Goal: Task Accomplishment & Management: Manage account settings

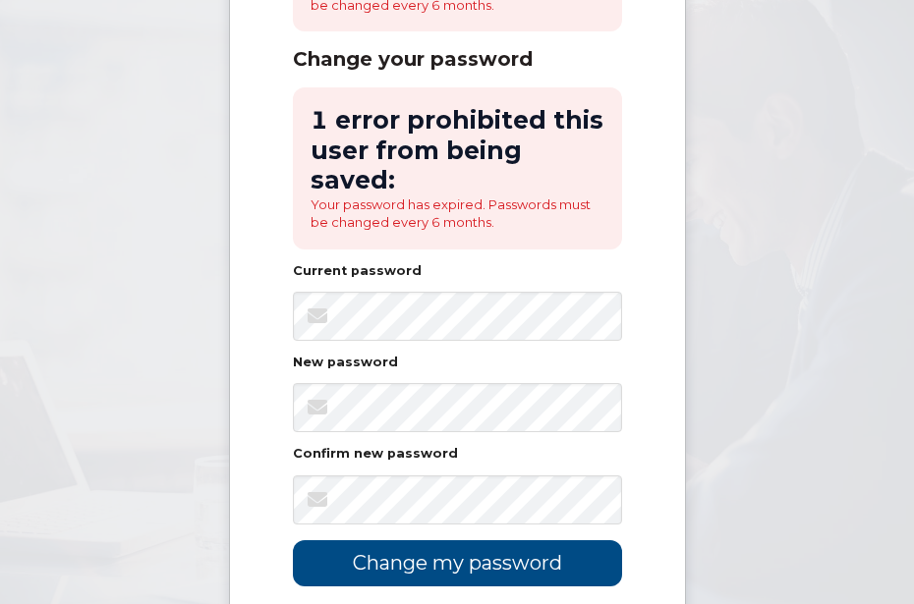
scroll to position [262, 0]
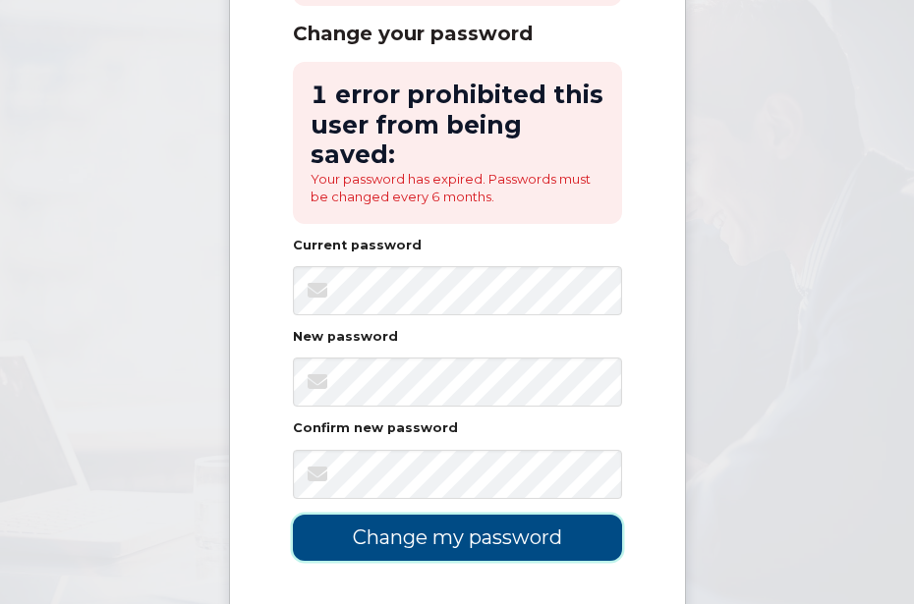
click at [475, 537] on input "Change my password" at bounding box center [457, 538] width 329 height 46
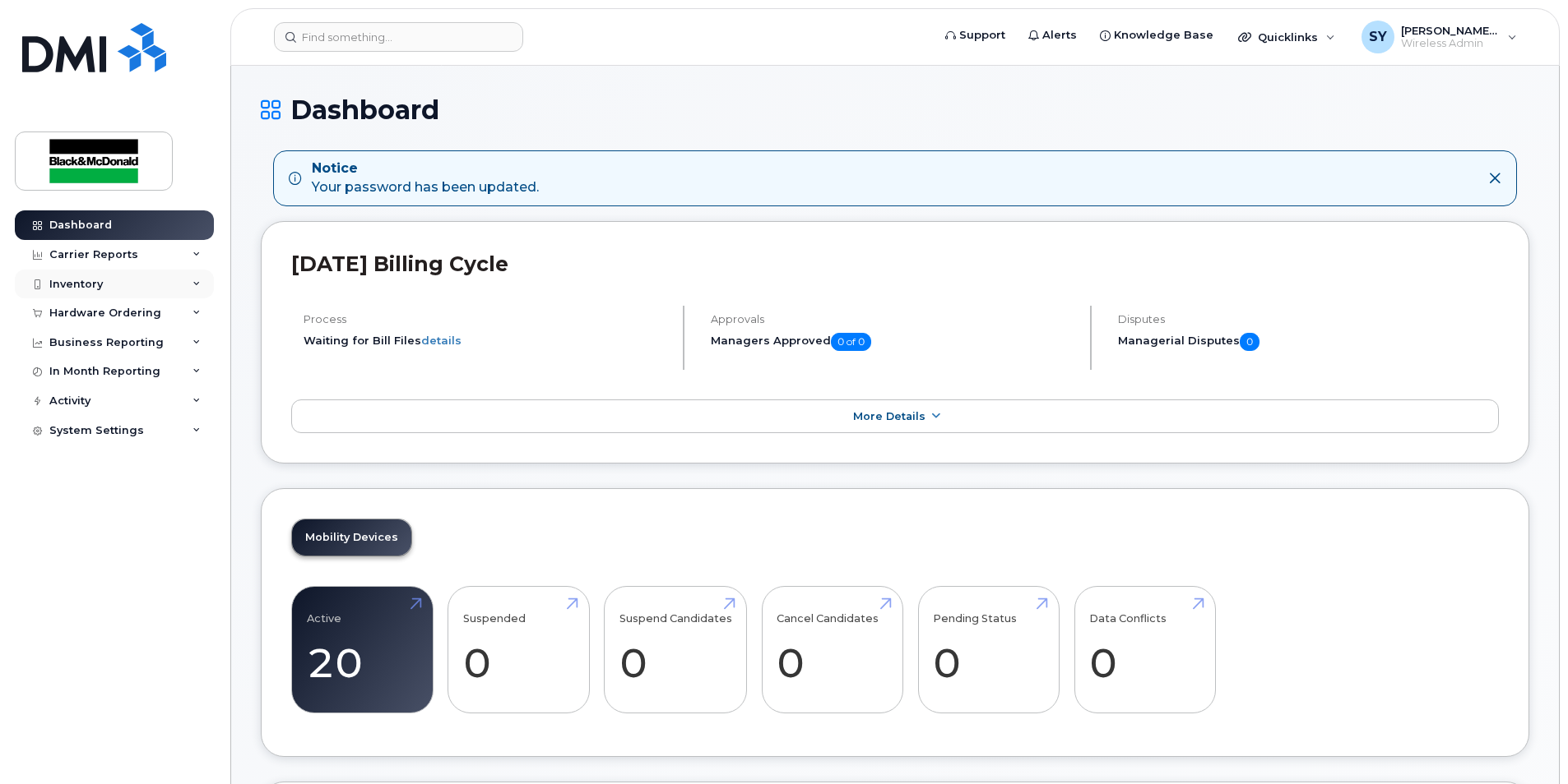
click at [131, 281] on div "Inventory" at bounding box center [115, 284] width 199 height 29
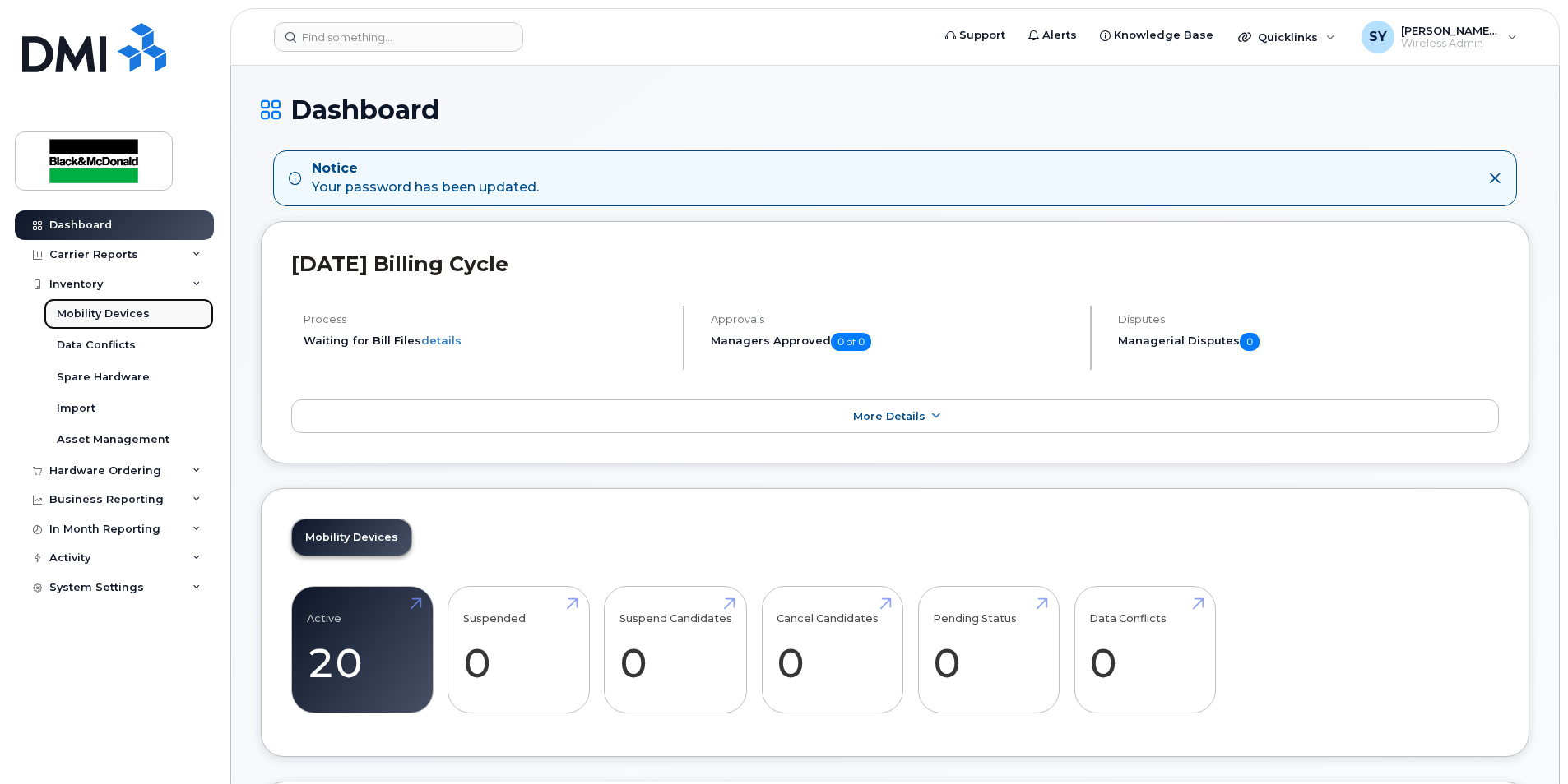
click at [87, 310] on div "Mobility Devices" at bounding box center [103, 315] width 93 height 15
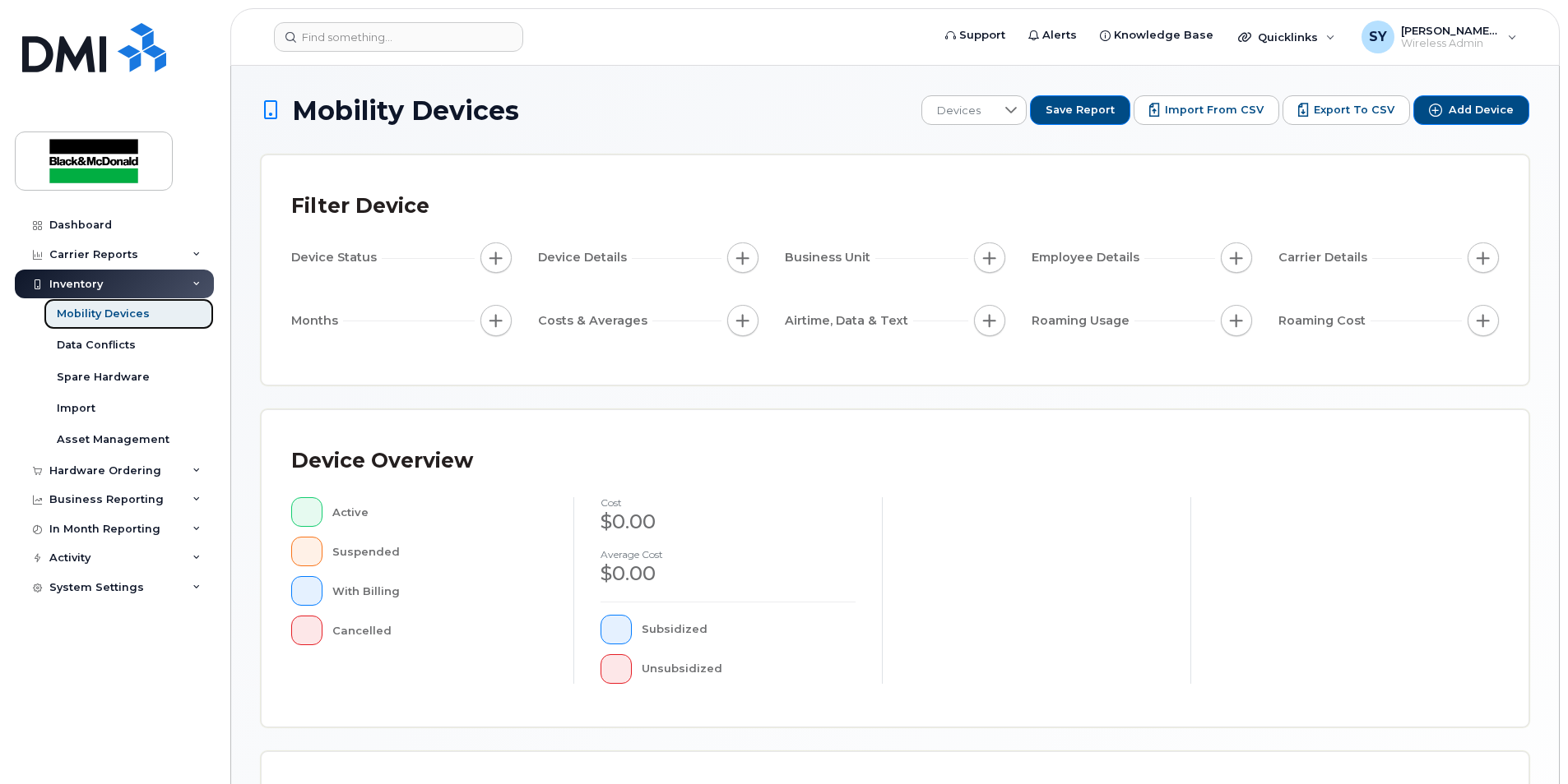
scroll to position [346, 0]
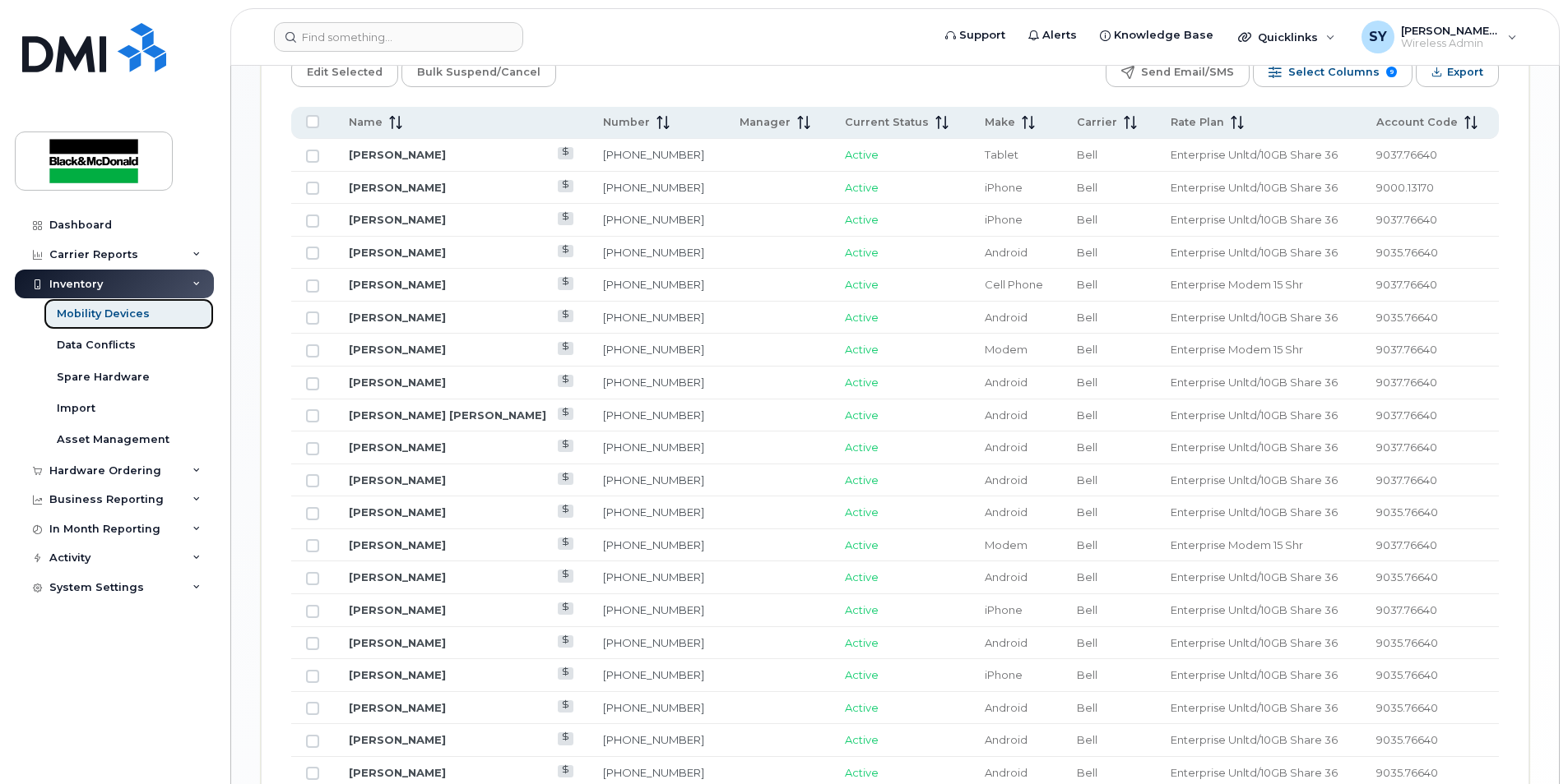
scroll to position [1004, 0]
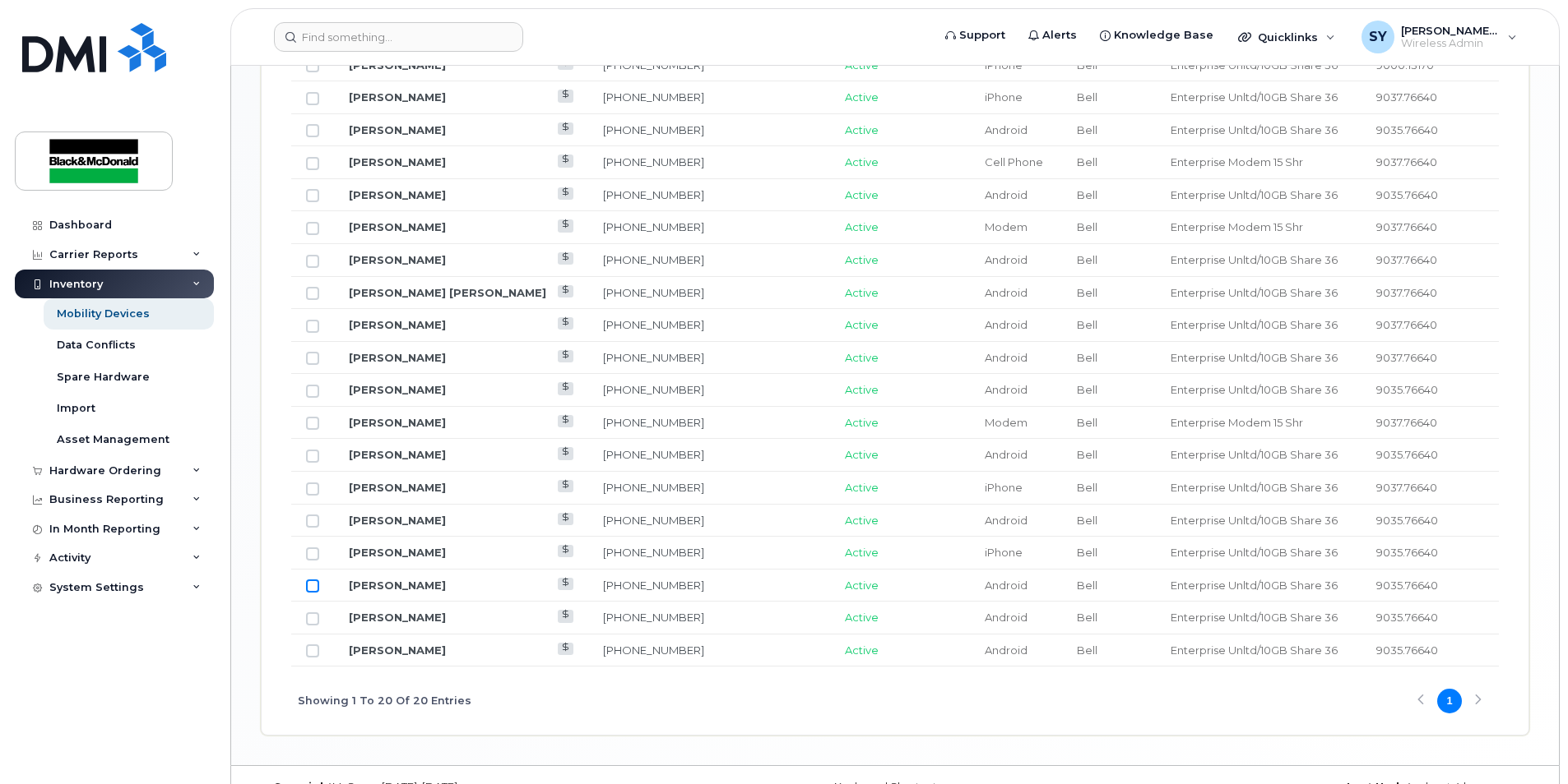
click at [309, 505] on input "Row Unselected" at bounding box center [313, 587] width 13 height 13
checkbox input "true"
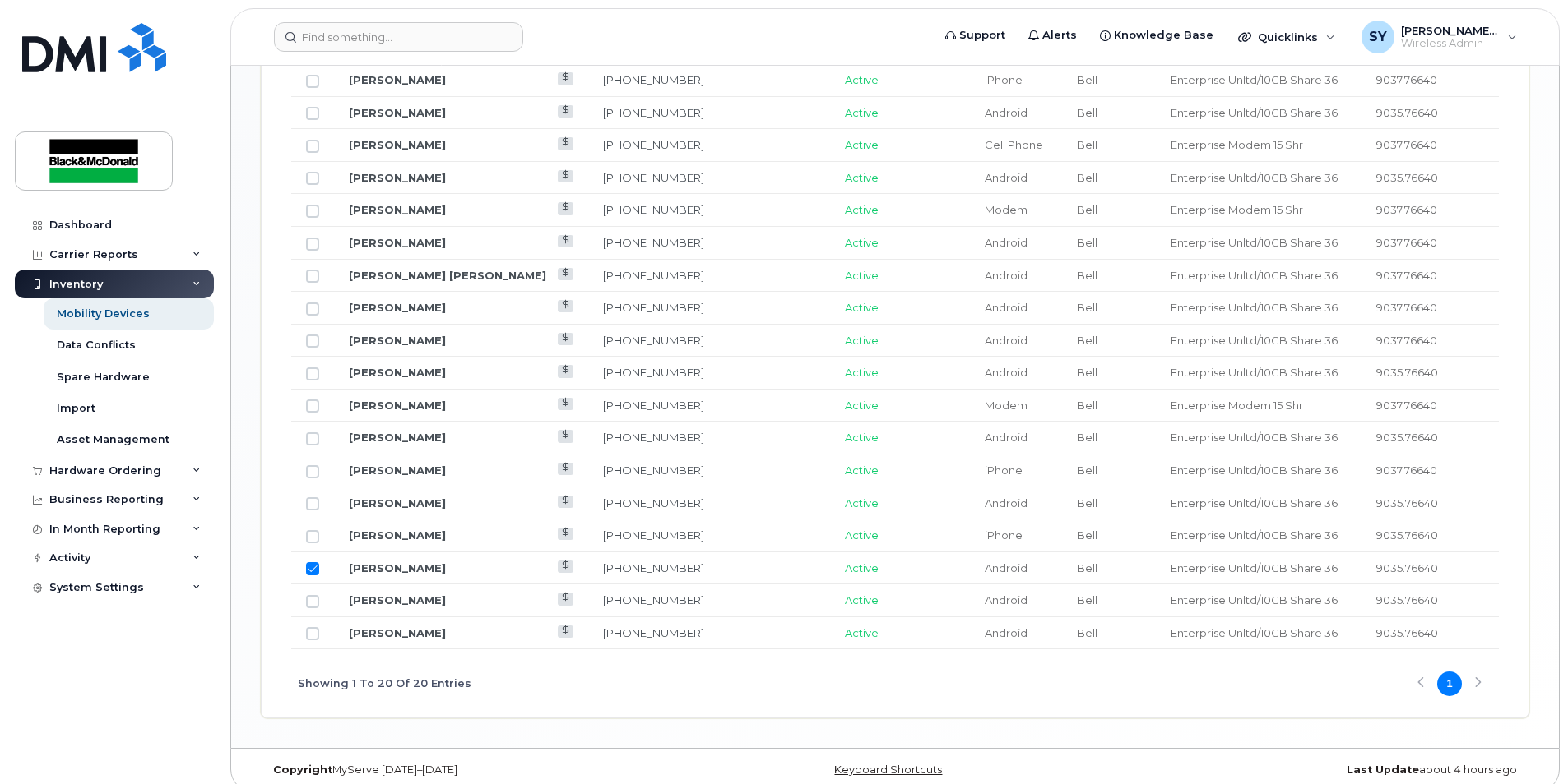
scroll to position [1038, 0]
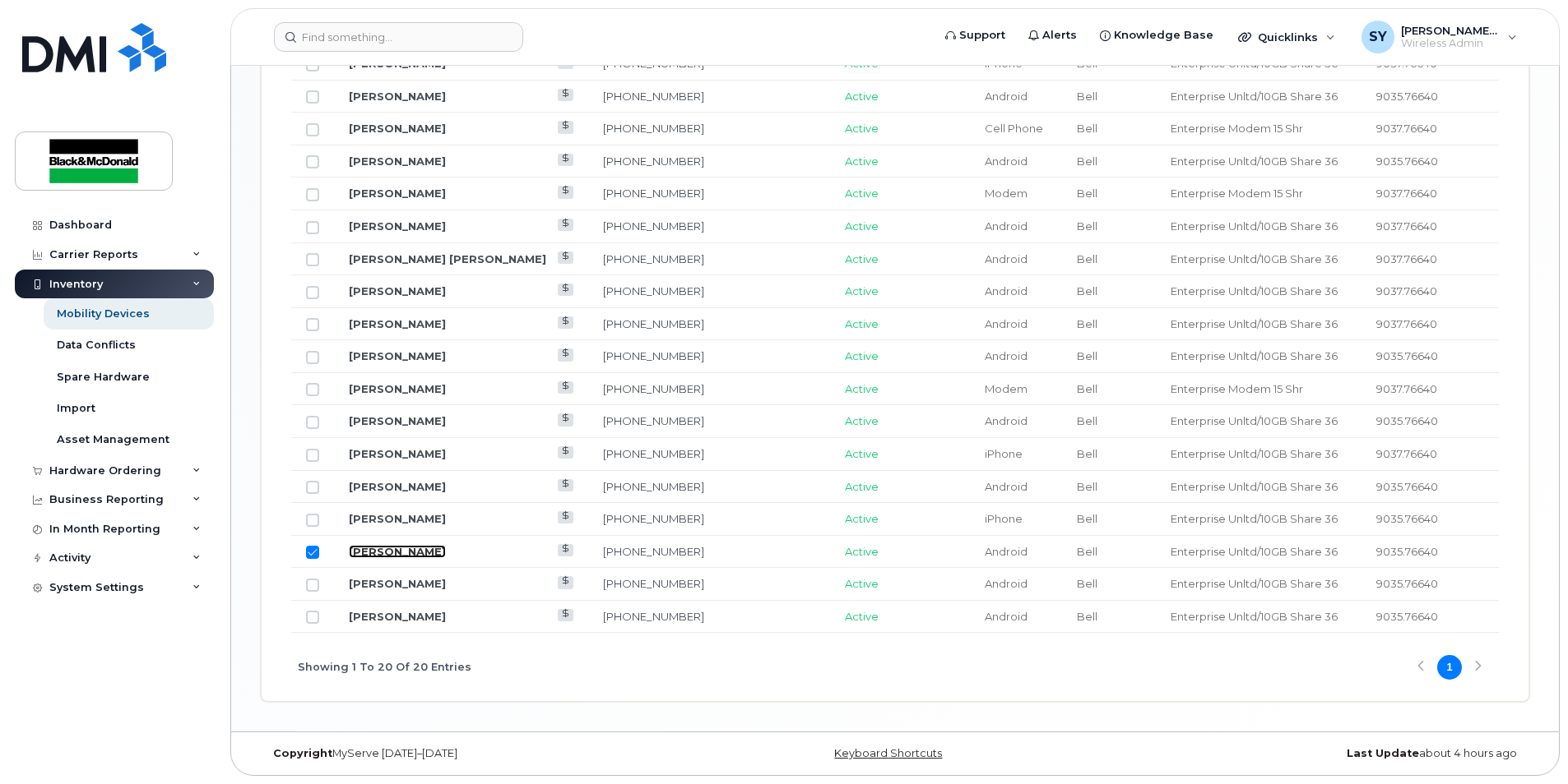
click at [396, 505] on link "[PERSON_NAME]" at bounding box center [398, 552] width 97 height 13
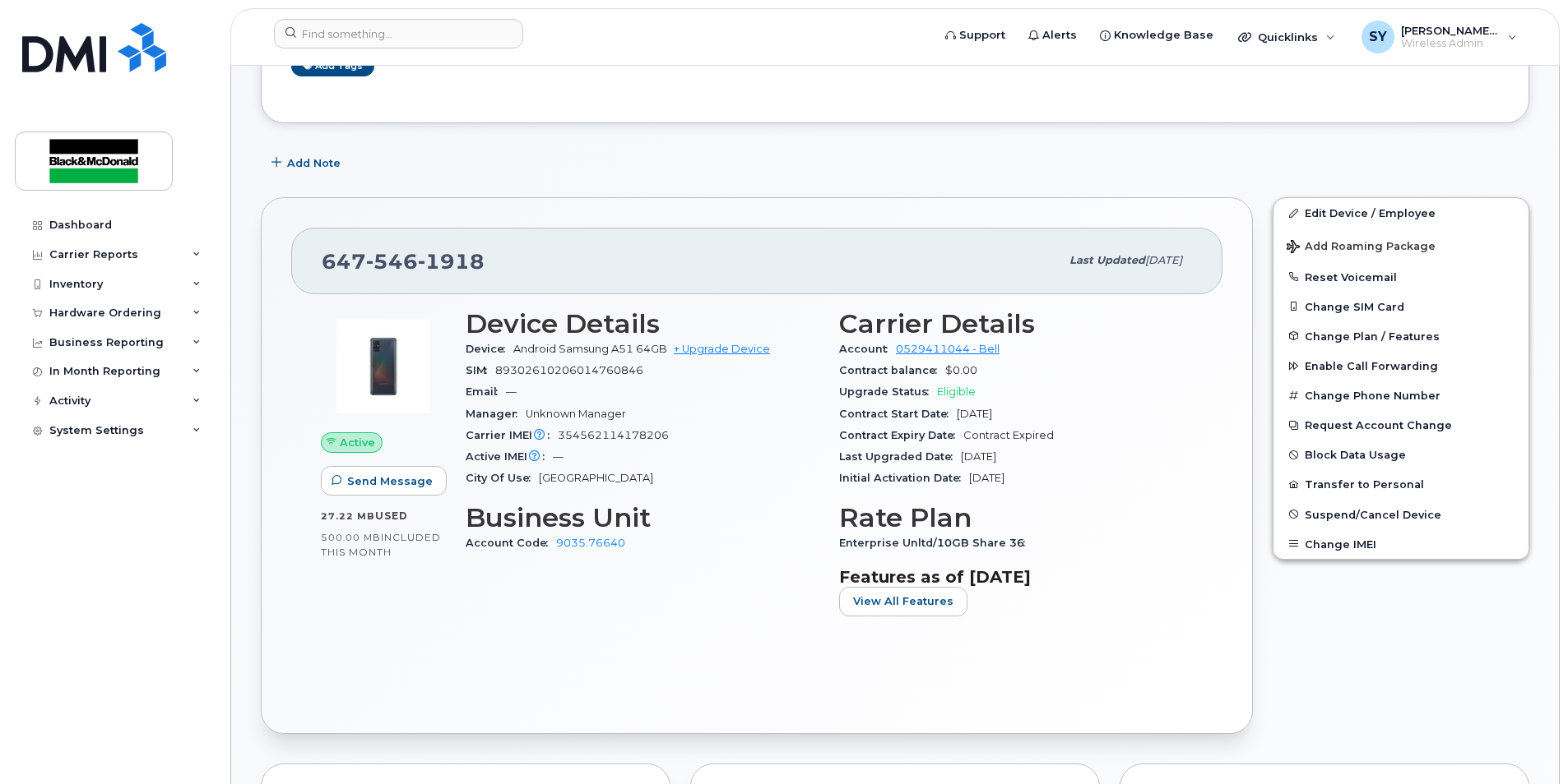
scroll to position [219, 0]
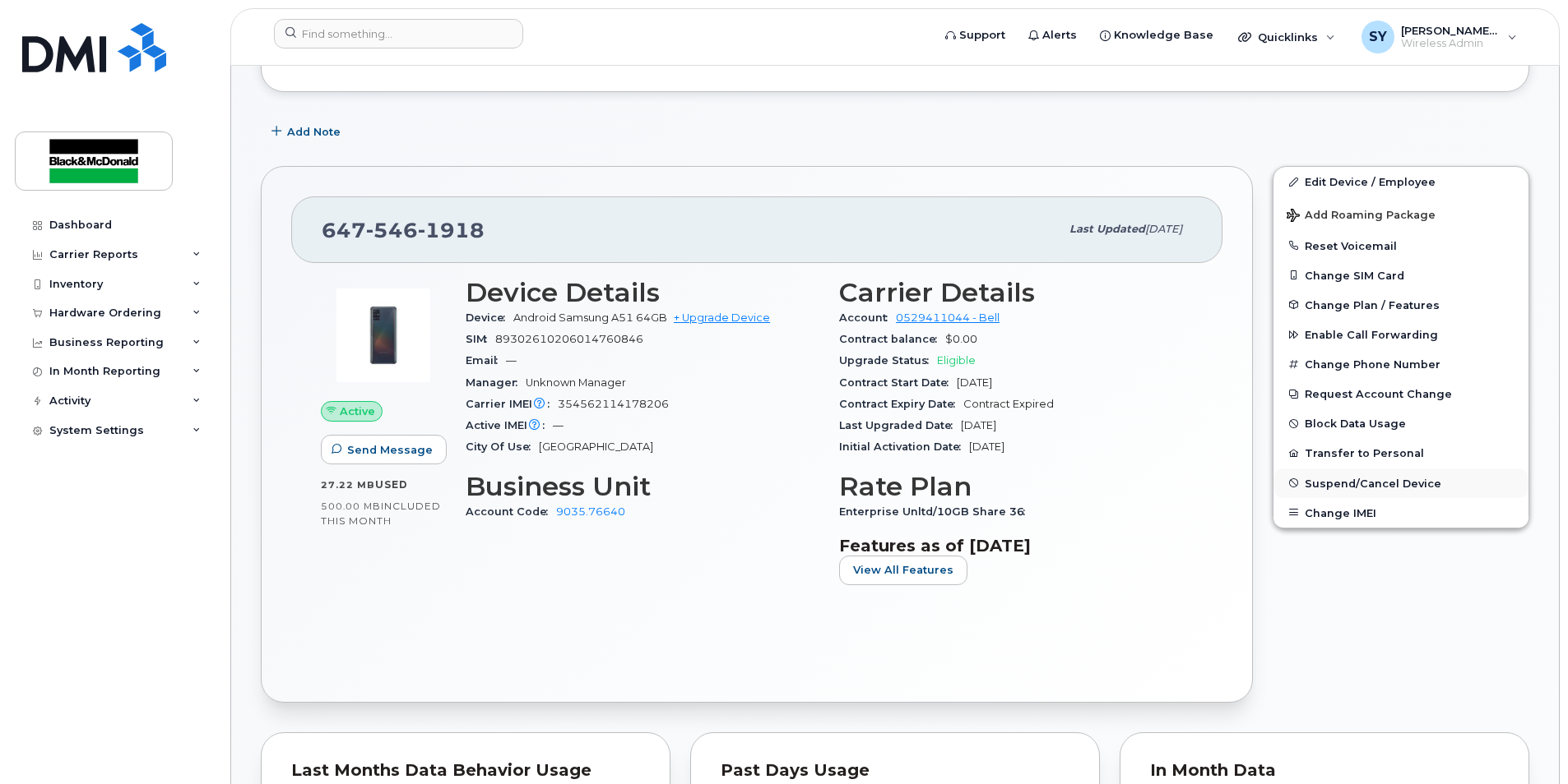
click at [1340, 486] on span "Suspend/Cancel Device" at bounding box center [1373, 483] width 136 height 13
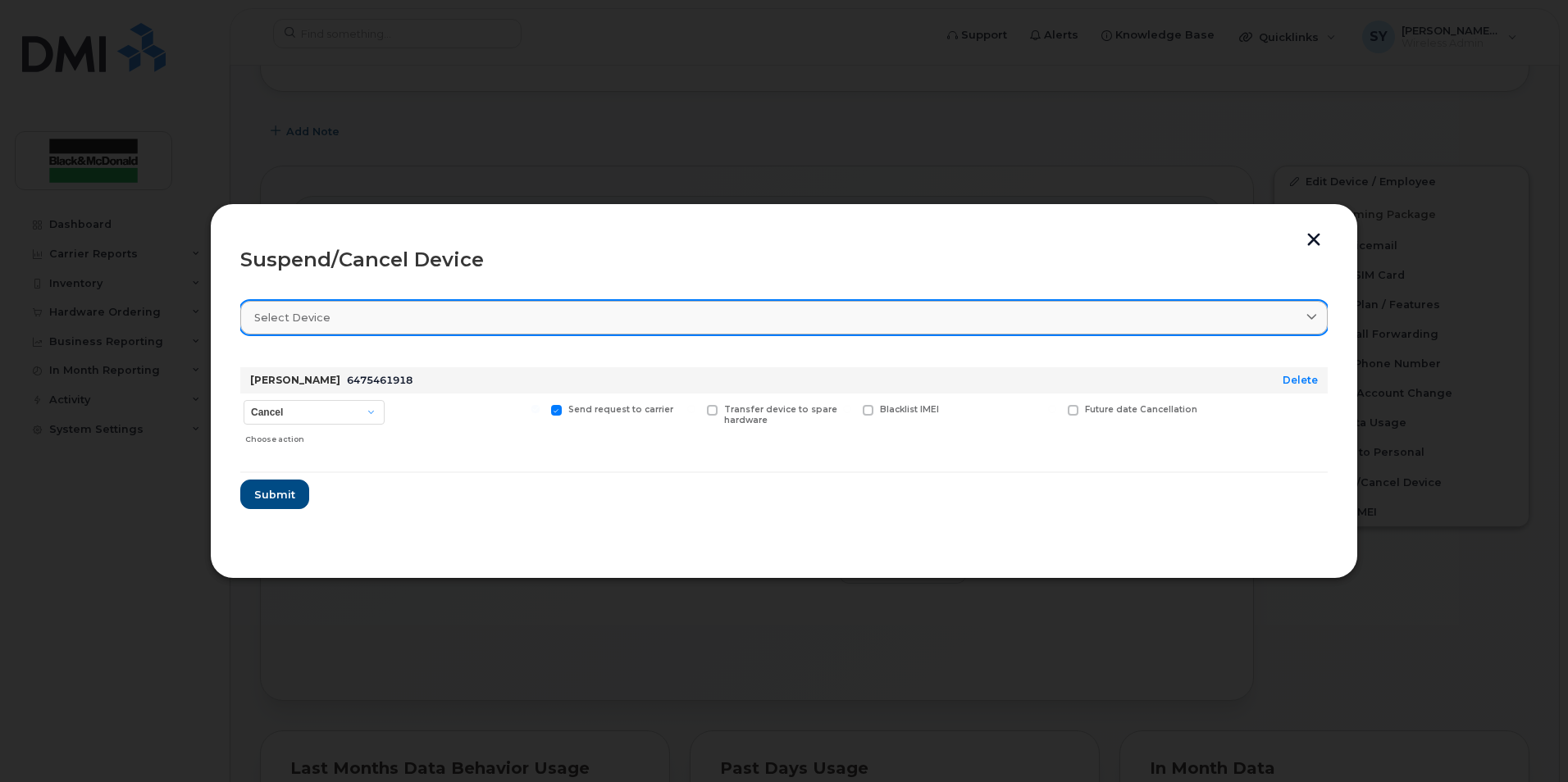
click at [384, 310] on div "Select device" at bounding box center [784, 317] width 1060 height 16
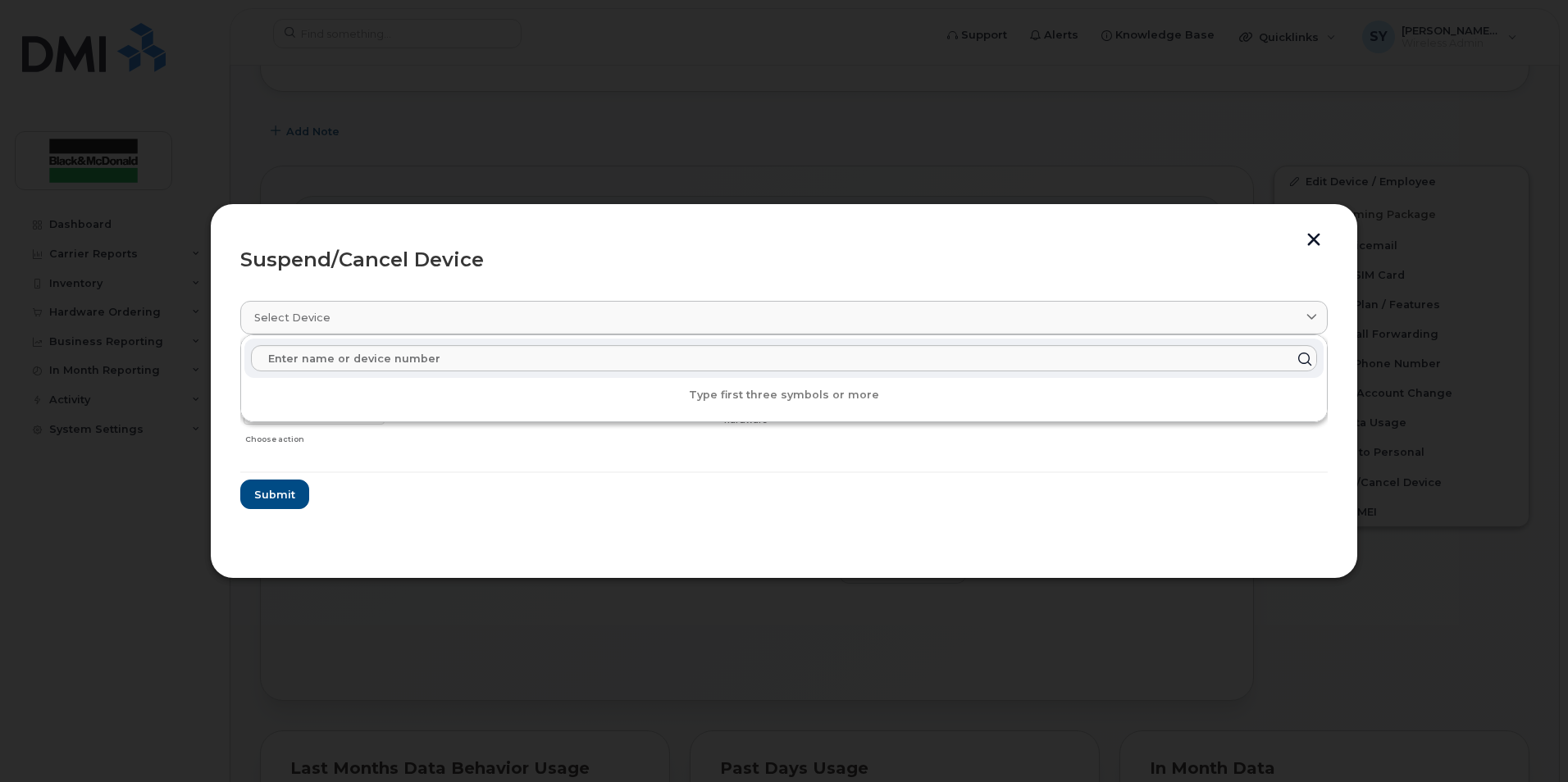
click at [496, 527] on section "Select device Type first three symbols or more Chelsea Chan 6475461918 Delete C…" at bounding box center [784, 417] width 1087 height 262
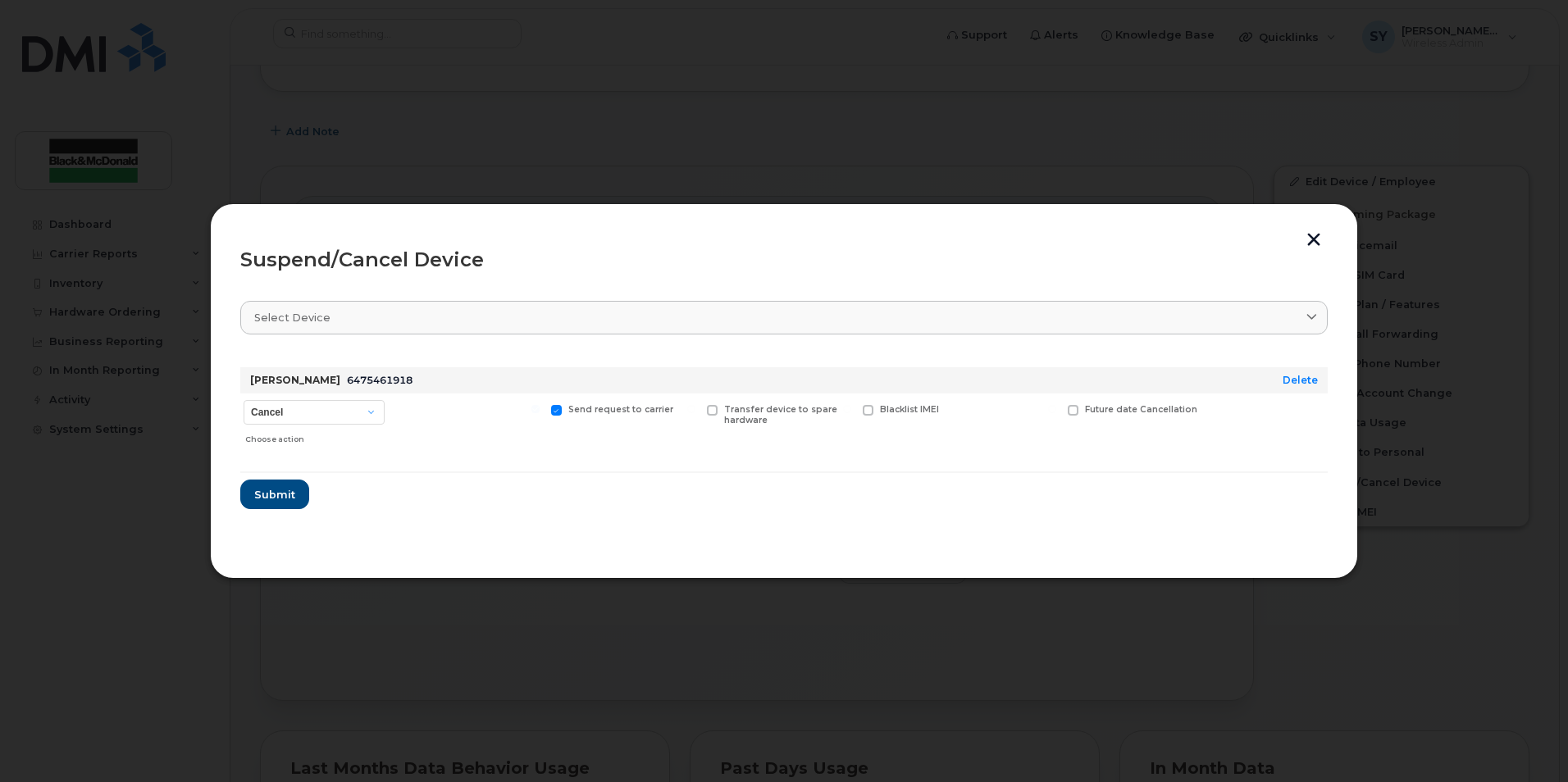
click at [359, 382] on span "6475461918" at bounding box center [380, 380] width 66 height 13
click at [366, 406] on select "Cancel Suspend - Extend Suspension Suspend - Reduced Rate Suspend - Full Rate S…" at bounding box center [314, 412] width 141 height 24
click at [244, 401] on select "Cancel Suspend - Extend Suspension Suspend - Reduced Rate Suspend - Full Rate S…" at bounding box center [314, 412] width 141 height 24
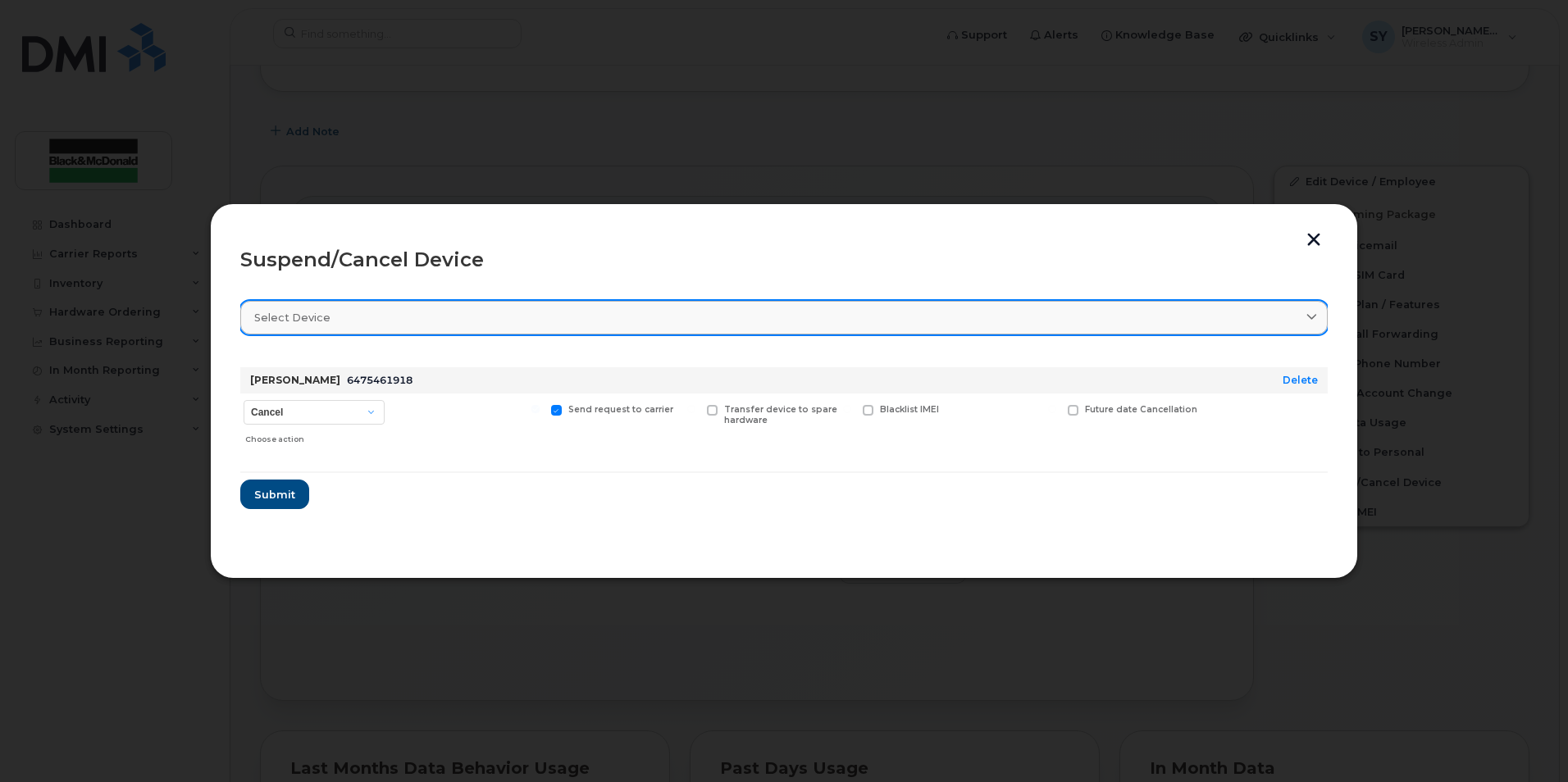
click at [1312, 318] on icon at bounding box center [1311, 317] width 11 height 11
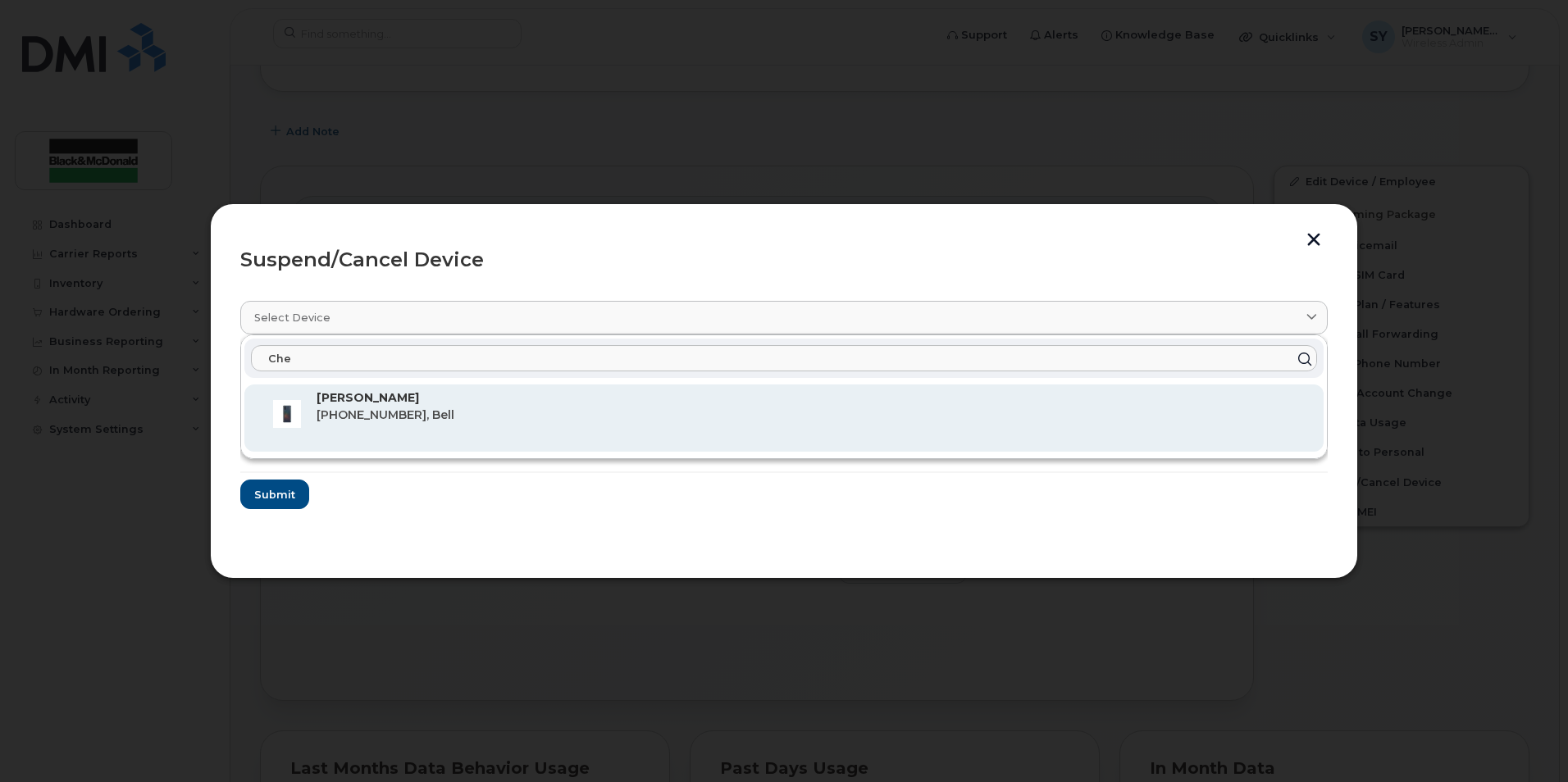
type input "Che"
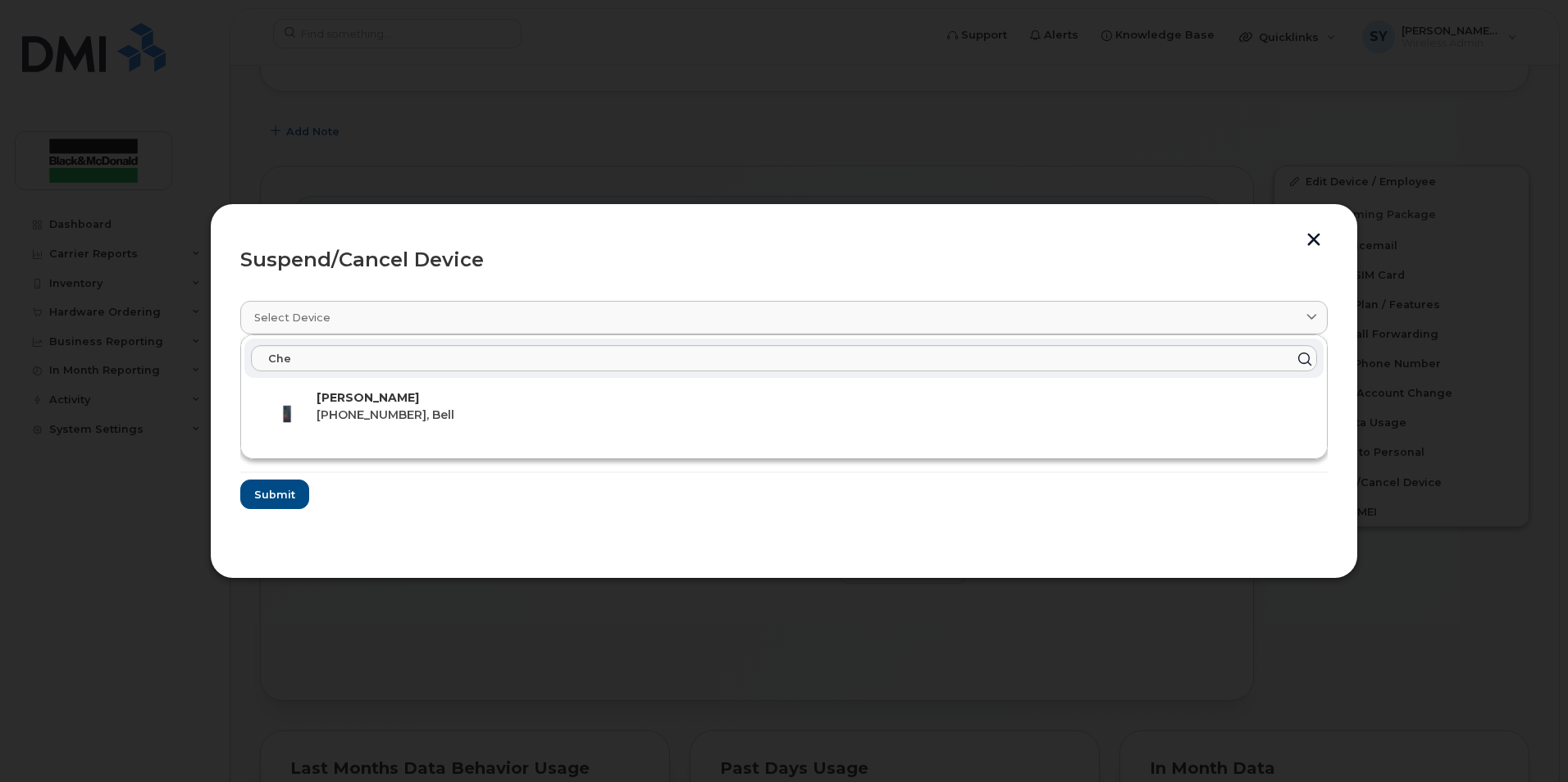
click at [374, 409] on span "647-546-1918, Bell" at bounding box center [385, 415] width 138 height 15
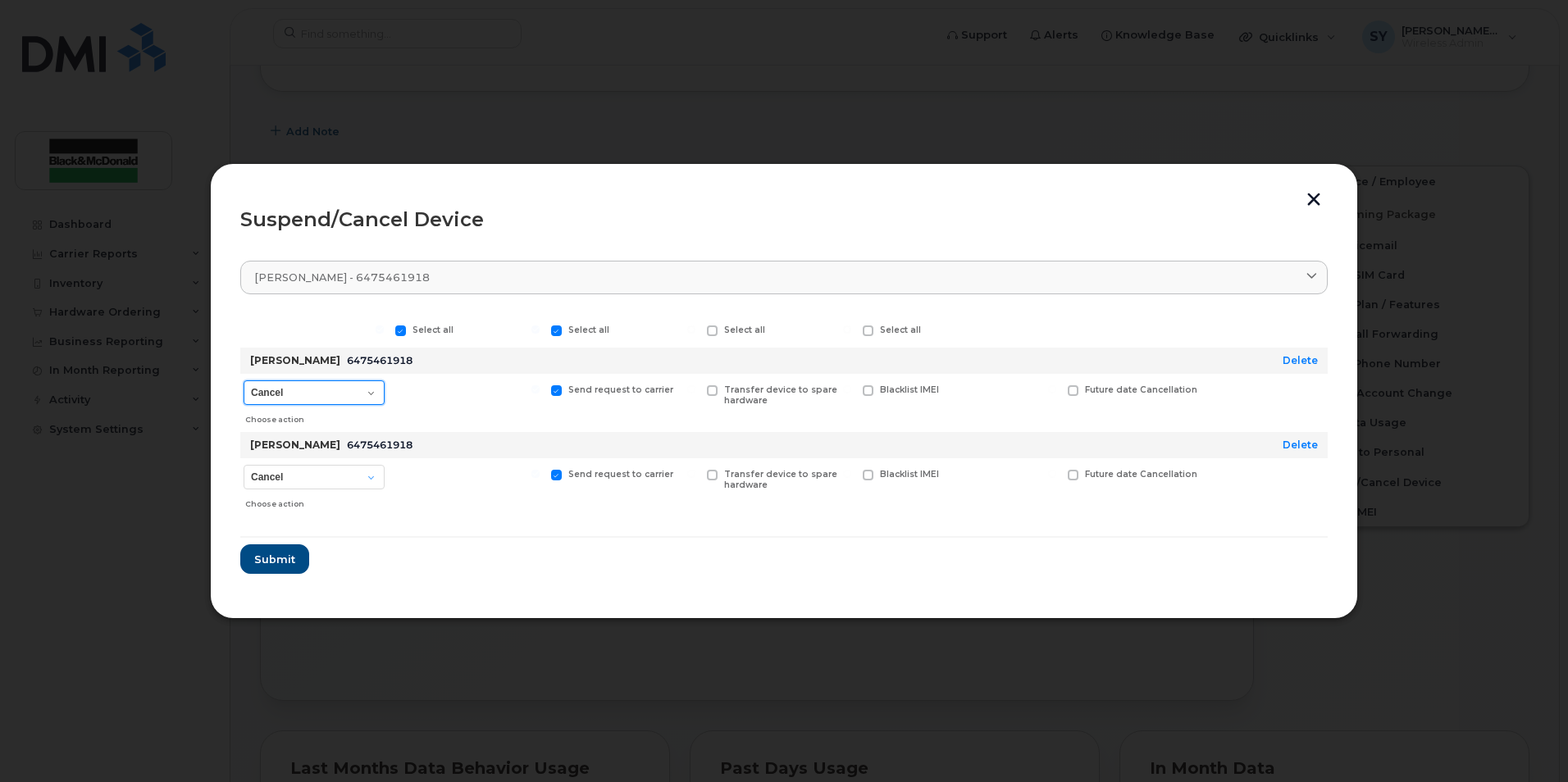
click at [379, 395] on select "Cancel Suspend - Extend Suspension Suspend - Reduced Rate Suspend - Full Rate S…" at bounding box center [314, 392] width 141 height 24
click at [287, 554] on span "Submit" at bounding box center [274, 559] width 41 height 16
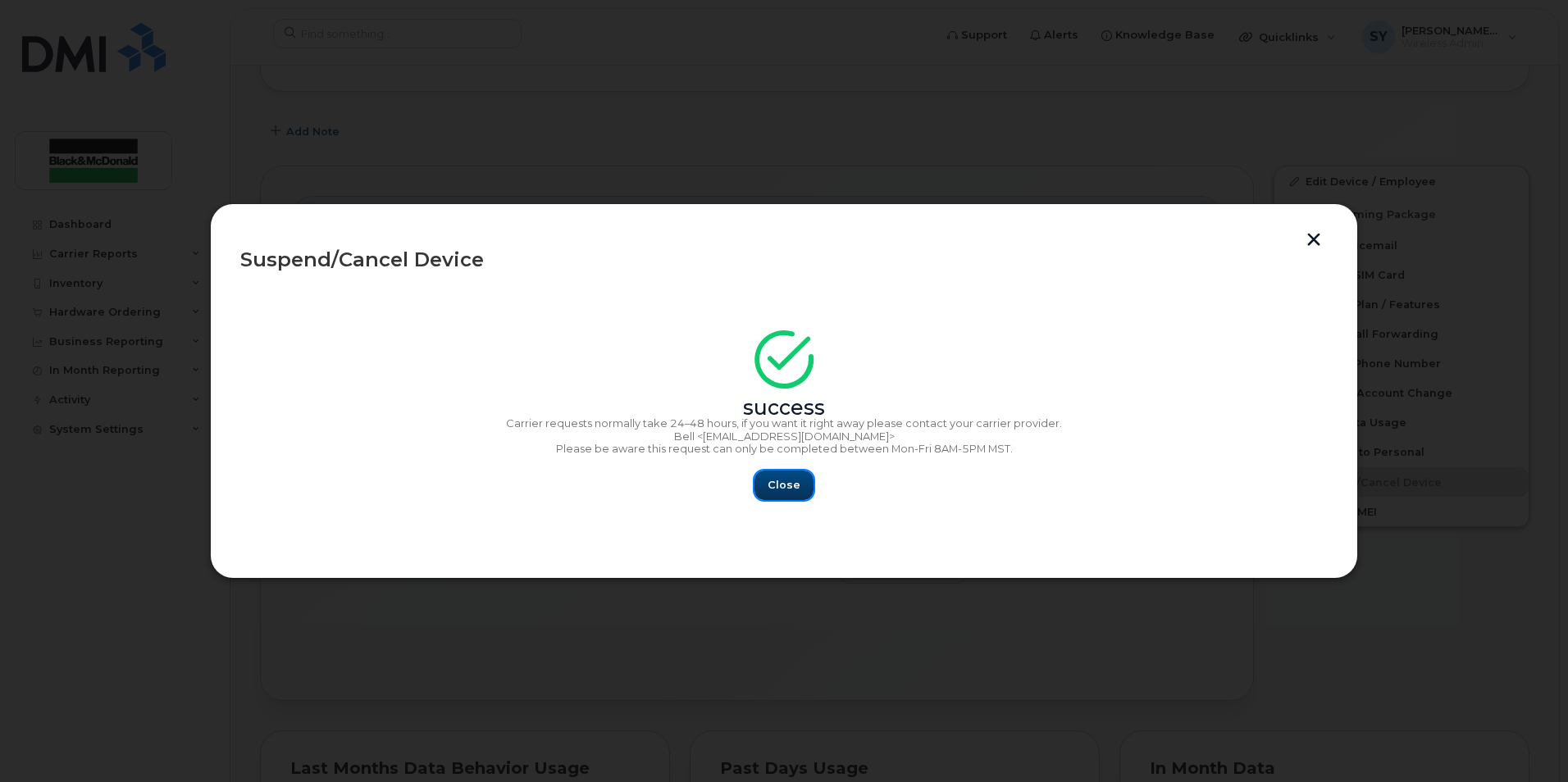
click at [783, 485] on span "Close" at bounding box center [784, 485] width 33 height 16
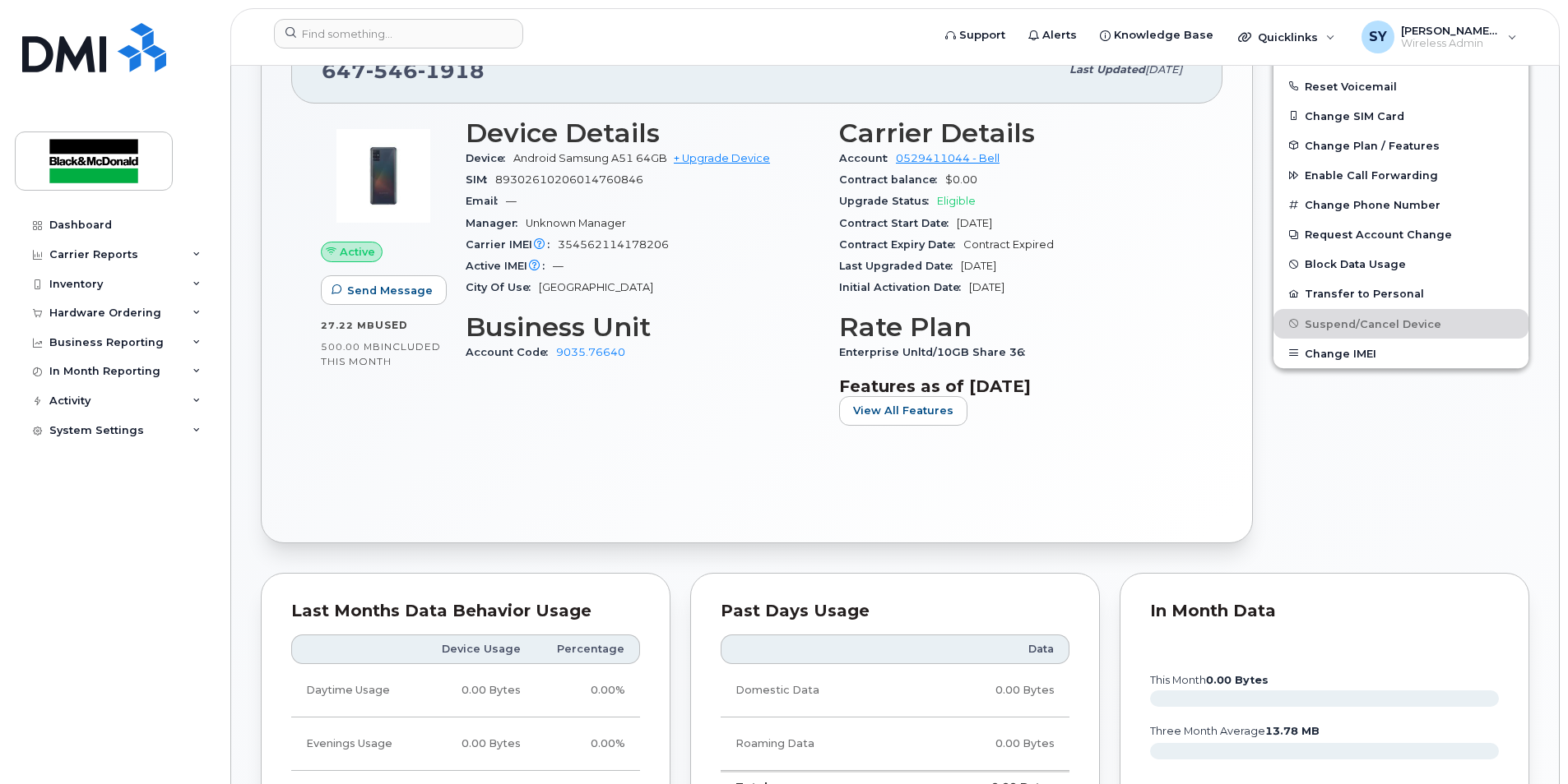
scroll to position [0, 0]
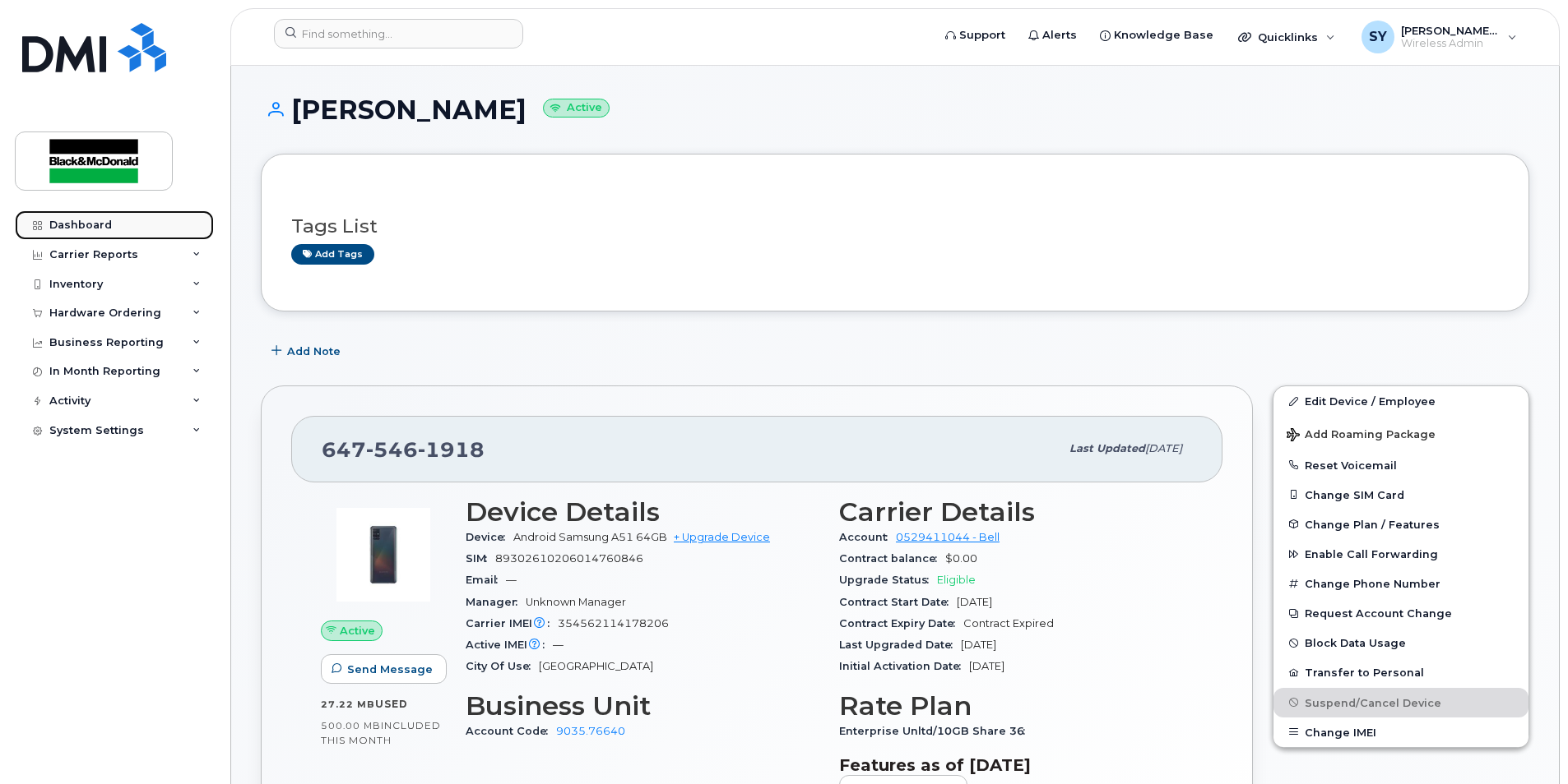
click at [82, 222] on div "Dashboard" at bounding box center [80, 225] width 63 height 13
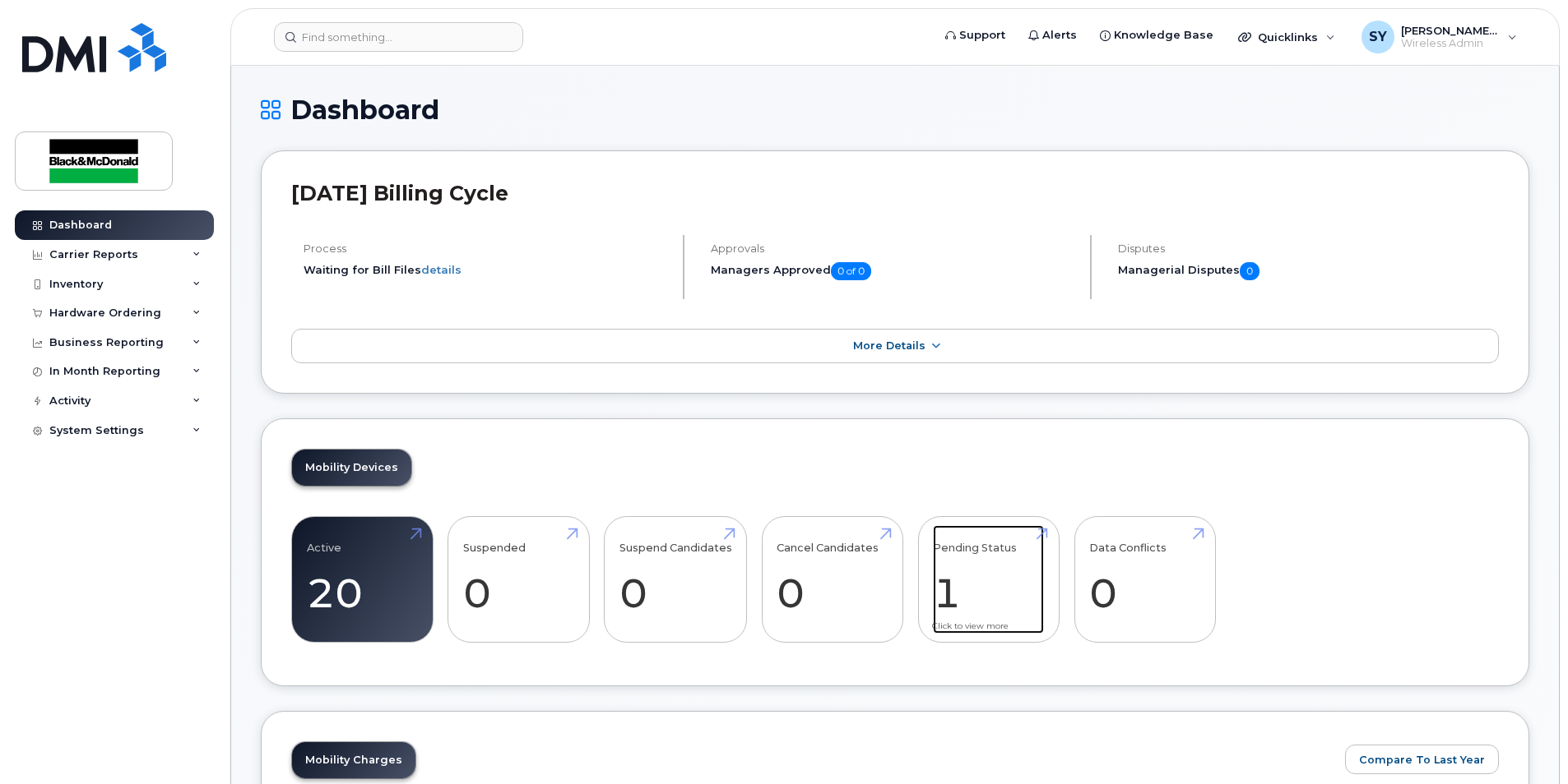
click at [975, 549] on link "Pending Status 1" at bounding box center [988, 580] width 111 height 109
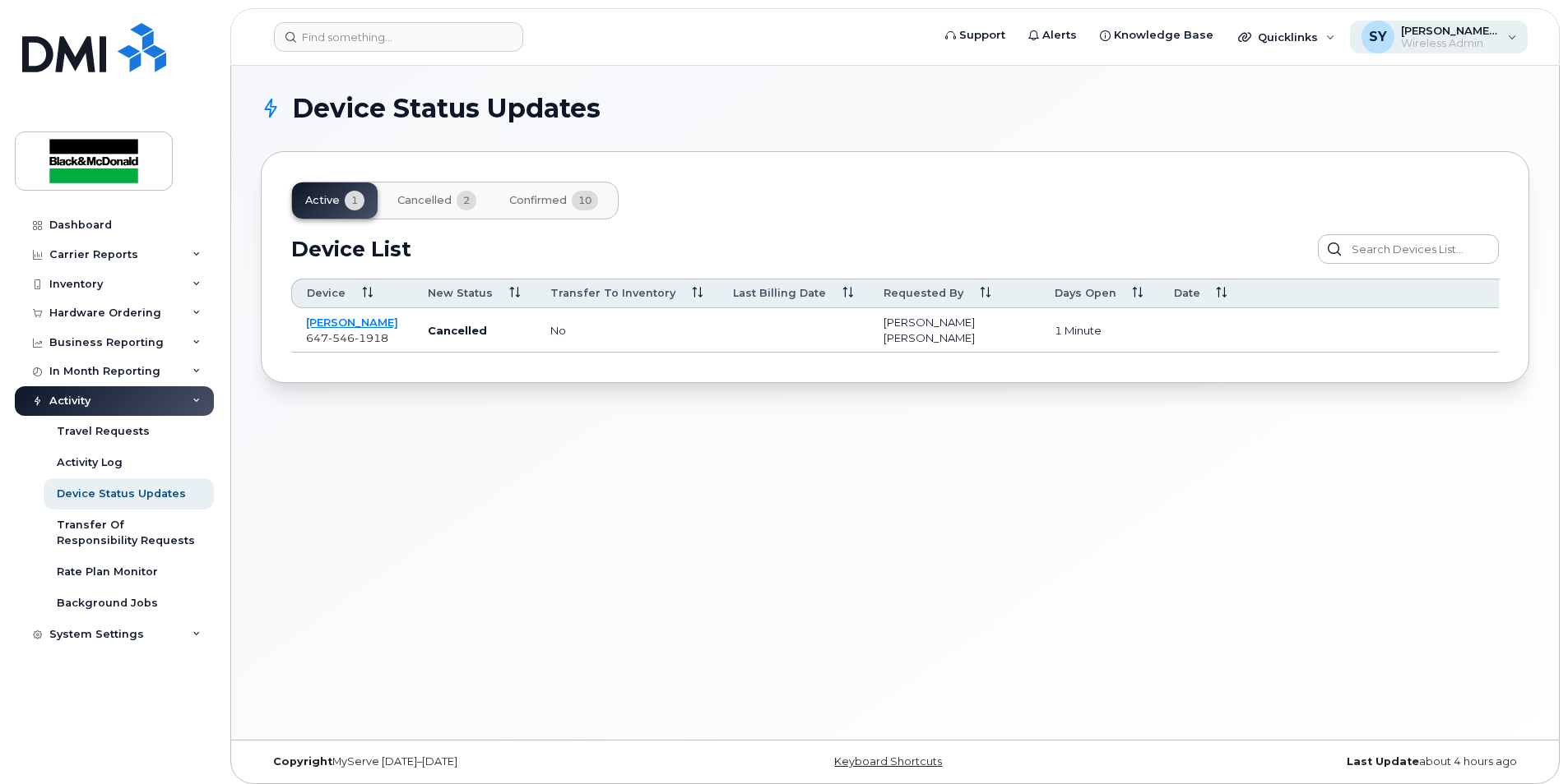
click at [1426, 30] on span "[PERSON_NAME] [PERSON_NAME]" at bounding box center [1450, 30] width 99 height 13
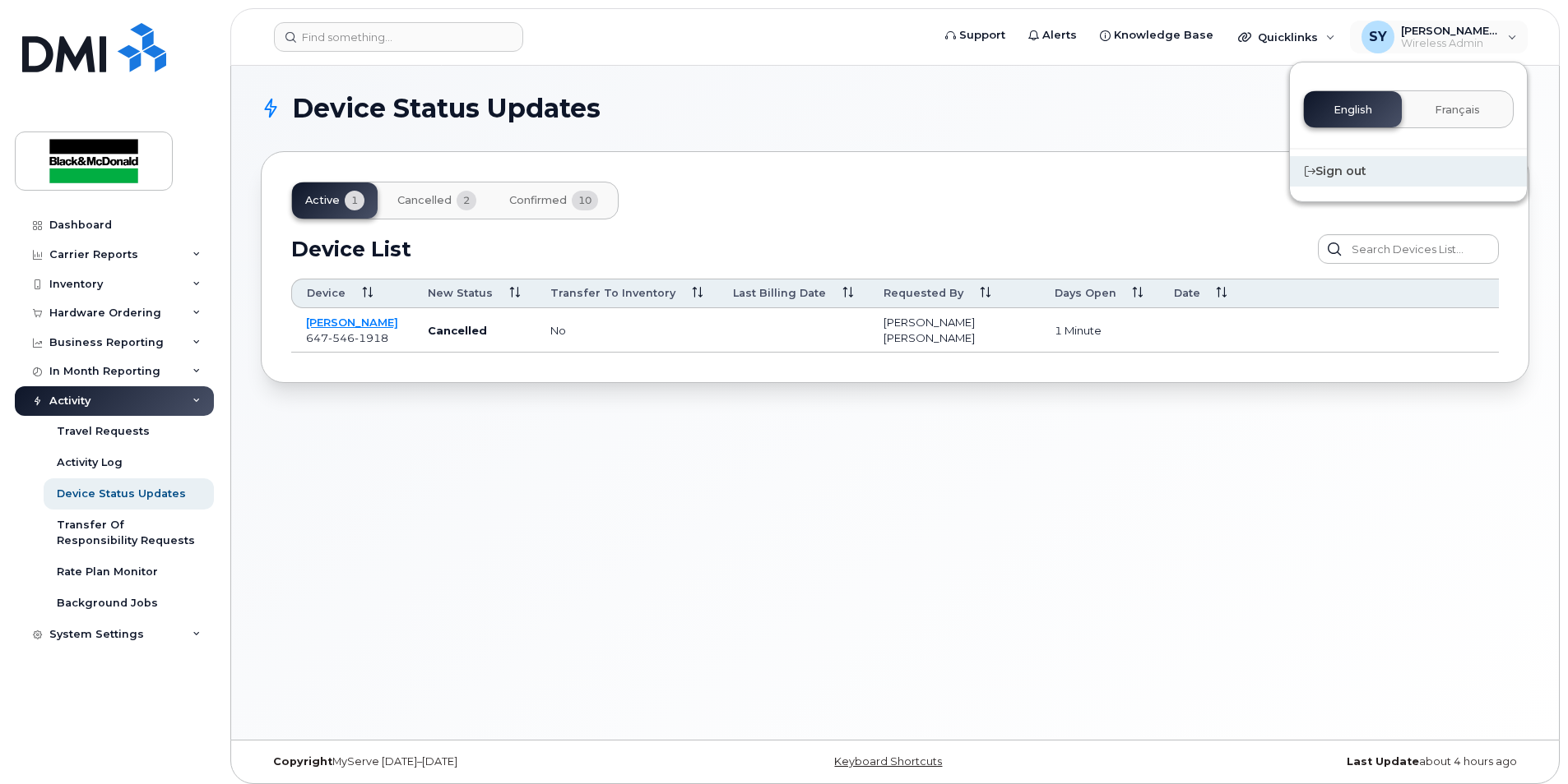
click at [1353, 170] on div "Sign out" at bounding box center [1408, 172] width 237 height 30
